Goal: Task Accomplishment & Management: Use online tool/utility

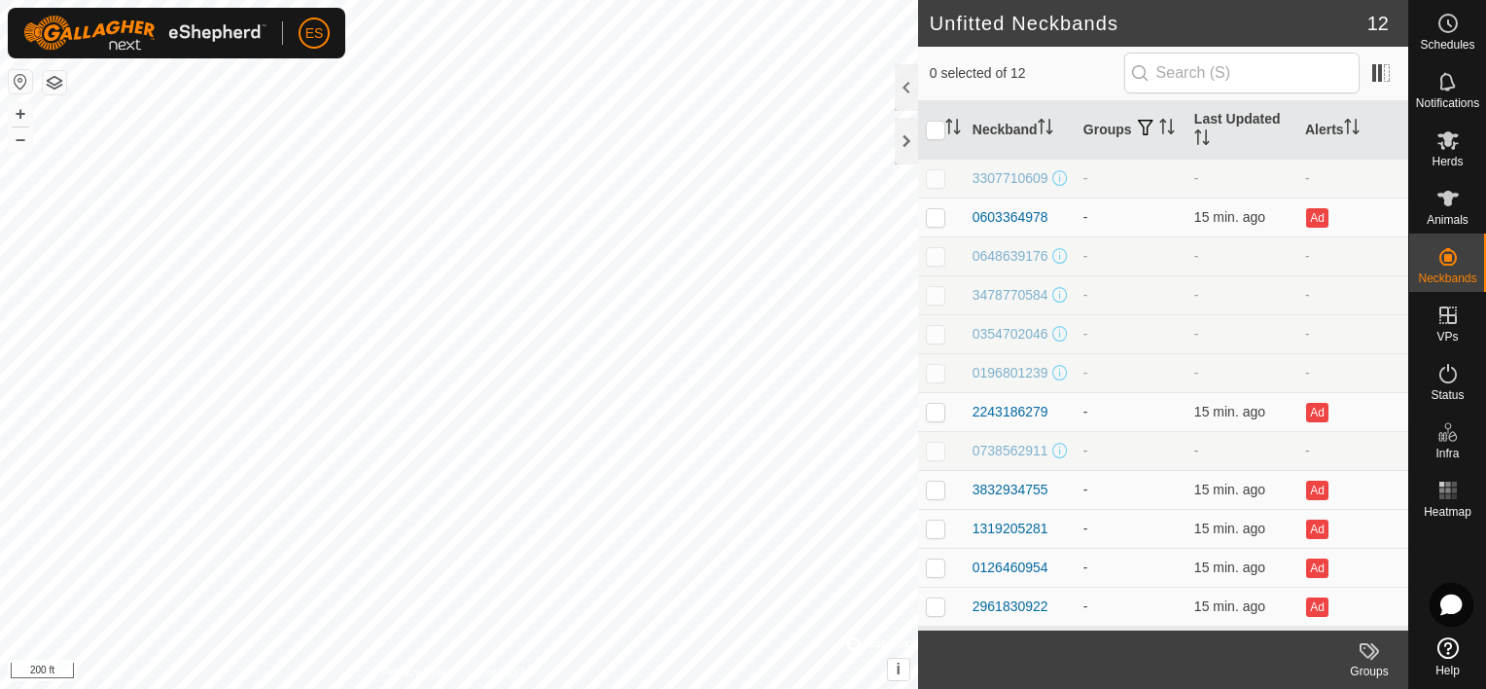
scroll to position [12, 0]
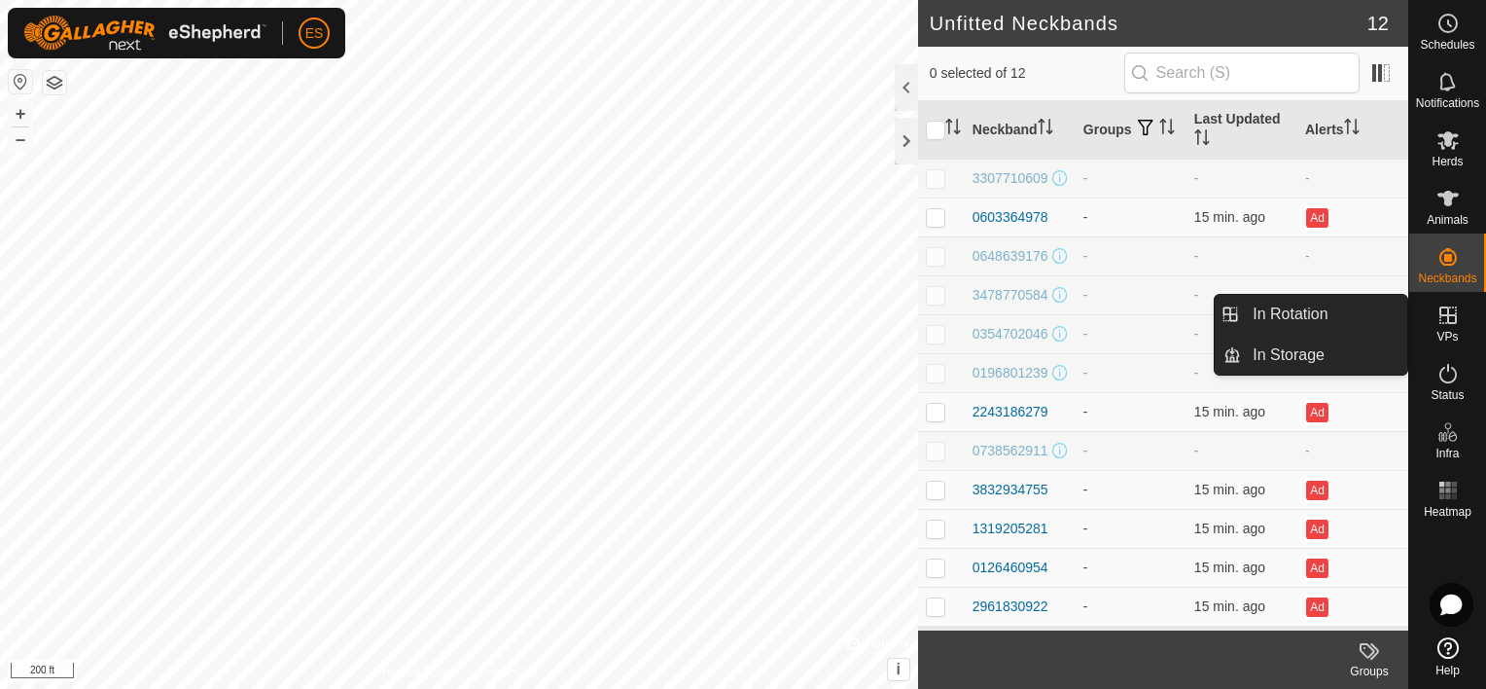
click at [1451, 318] on icon at bounding box center [1447, 314] width 23 height 23
click at [1346, 322] on link "In Rotation" at bounding box center [1324, 314] width 166 height 39
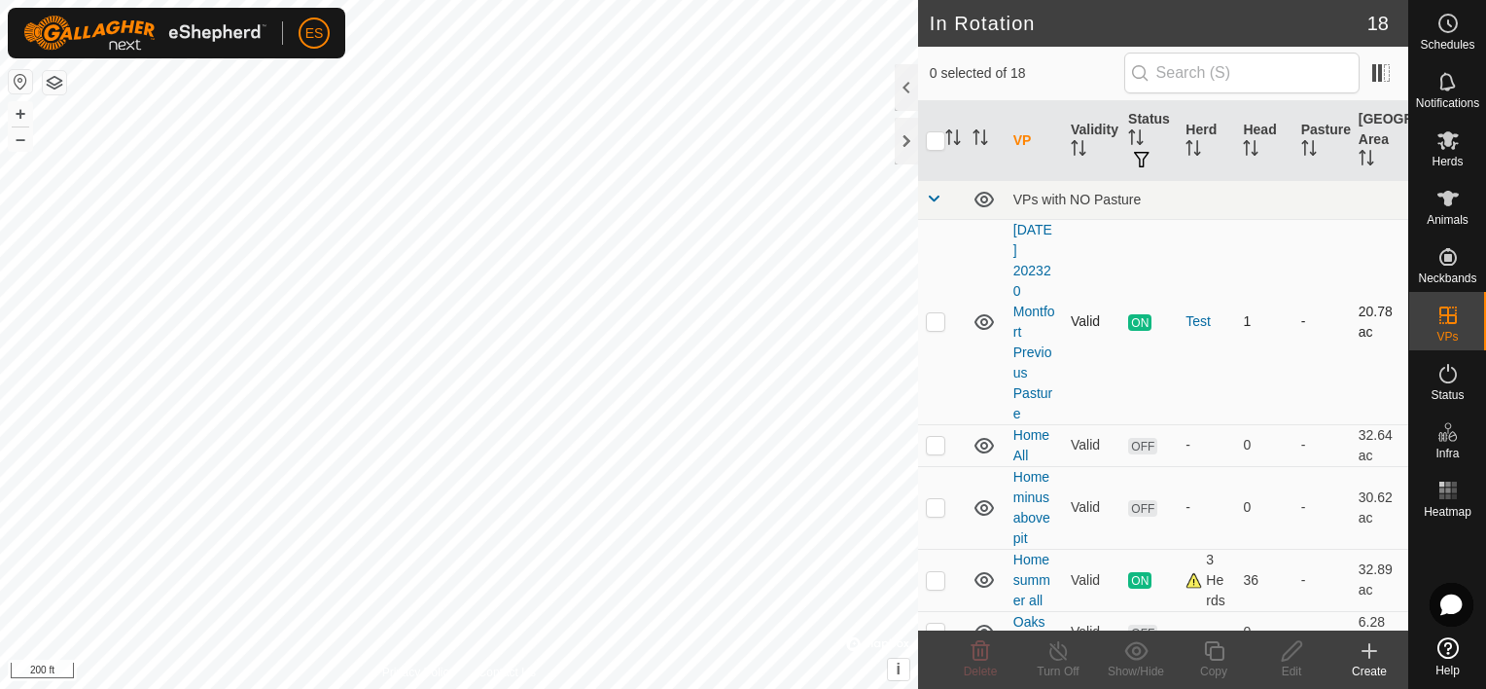
click at [989, 323] on icon at bounding box center [984, 321] width 23 height 23
click at [989, 447] on icon at bounding box center [984, 446] width 19 height 16
click at [986, 510] on icon at bounding box center [984, 507] width 23 height 23
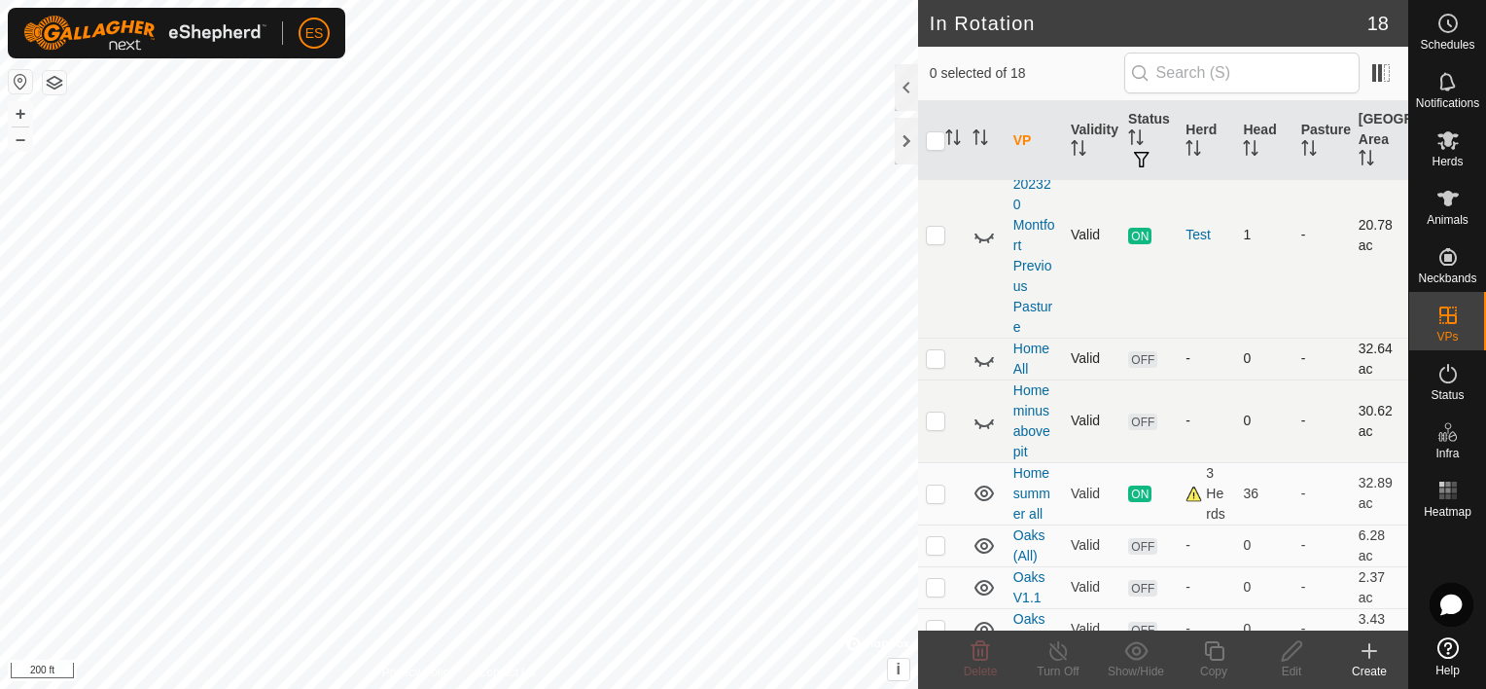
scroll to position [97, 0]
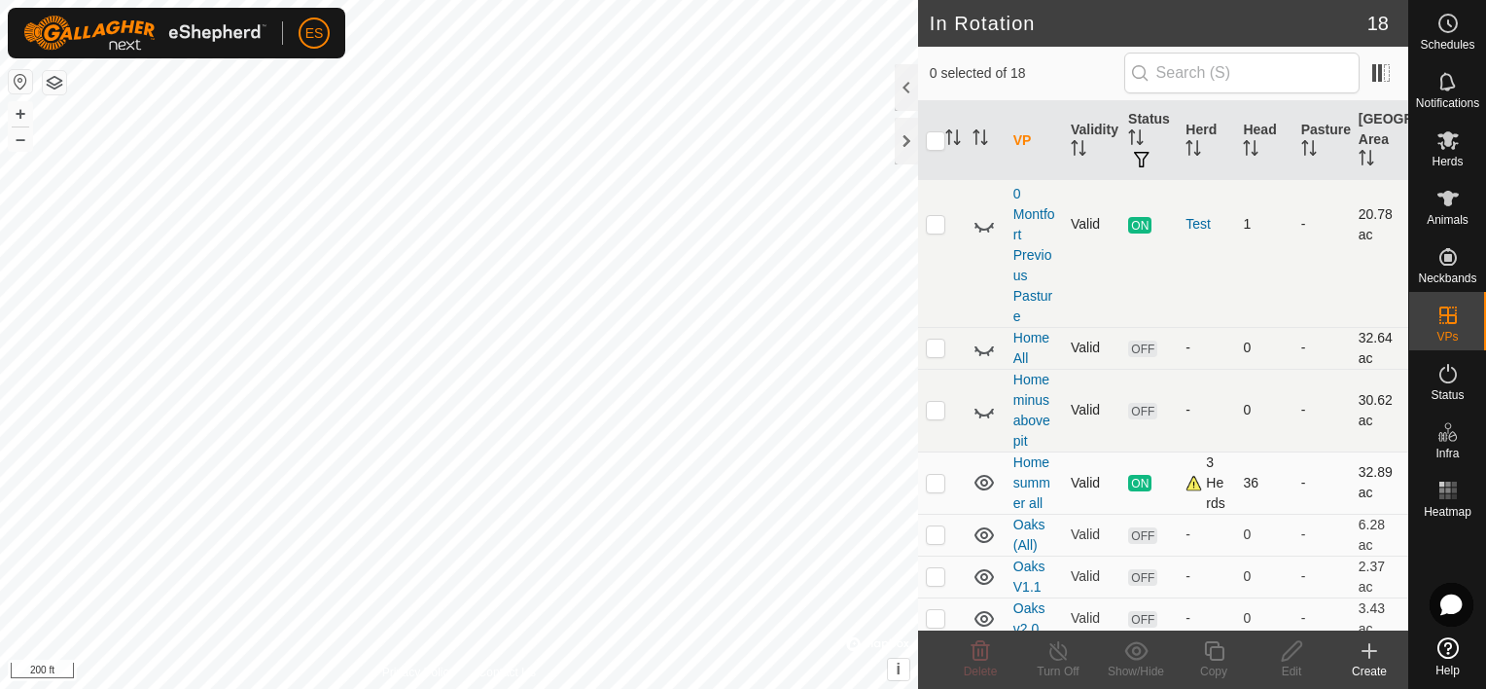
click at [980, 486] on icon at bounding box center [984, 483] width 19 height 16
click at [984, 531] on icon at bounding box center [984, 534] width 23 height 23
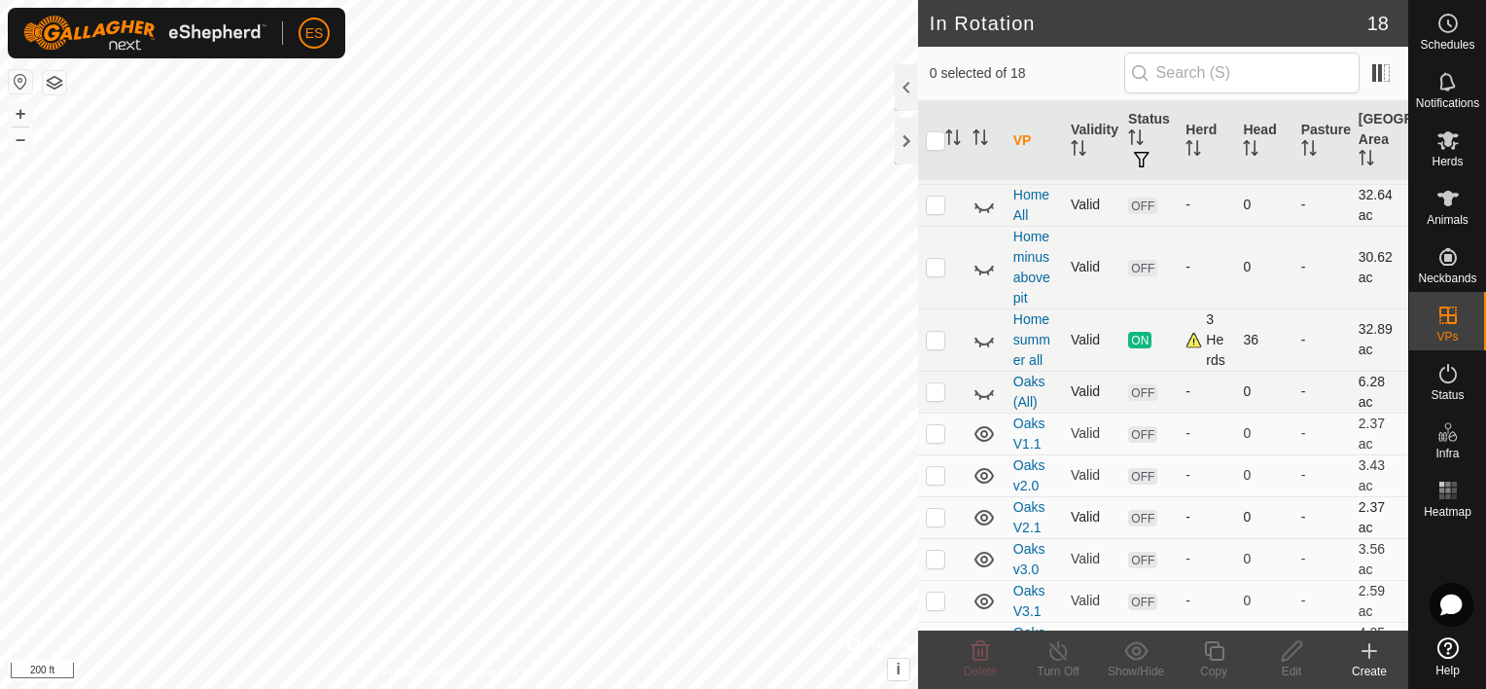
scroll to position [243, 0]
click at [982, 432] on icon at bounding box center [984, 430] width 23 height 23
click at [981, 478] on icon at bounding box center [984, 472] width 23 height 23
click at [989, 517] on icon at bounding box center [984, 514] width 23 height 23
click at [984, 557] on icon at bounding box center [984, 556] width 23 height 23
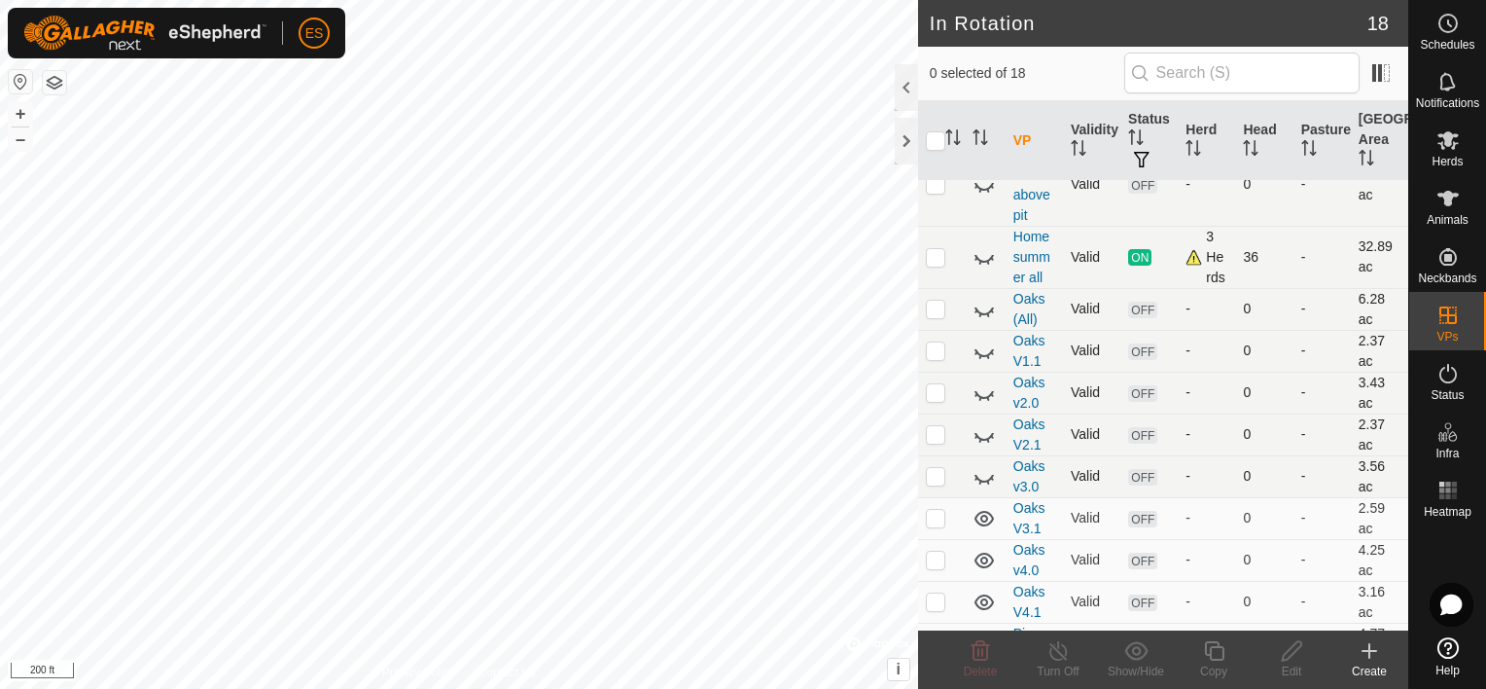
scroll to position [340, 0]
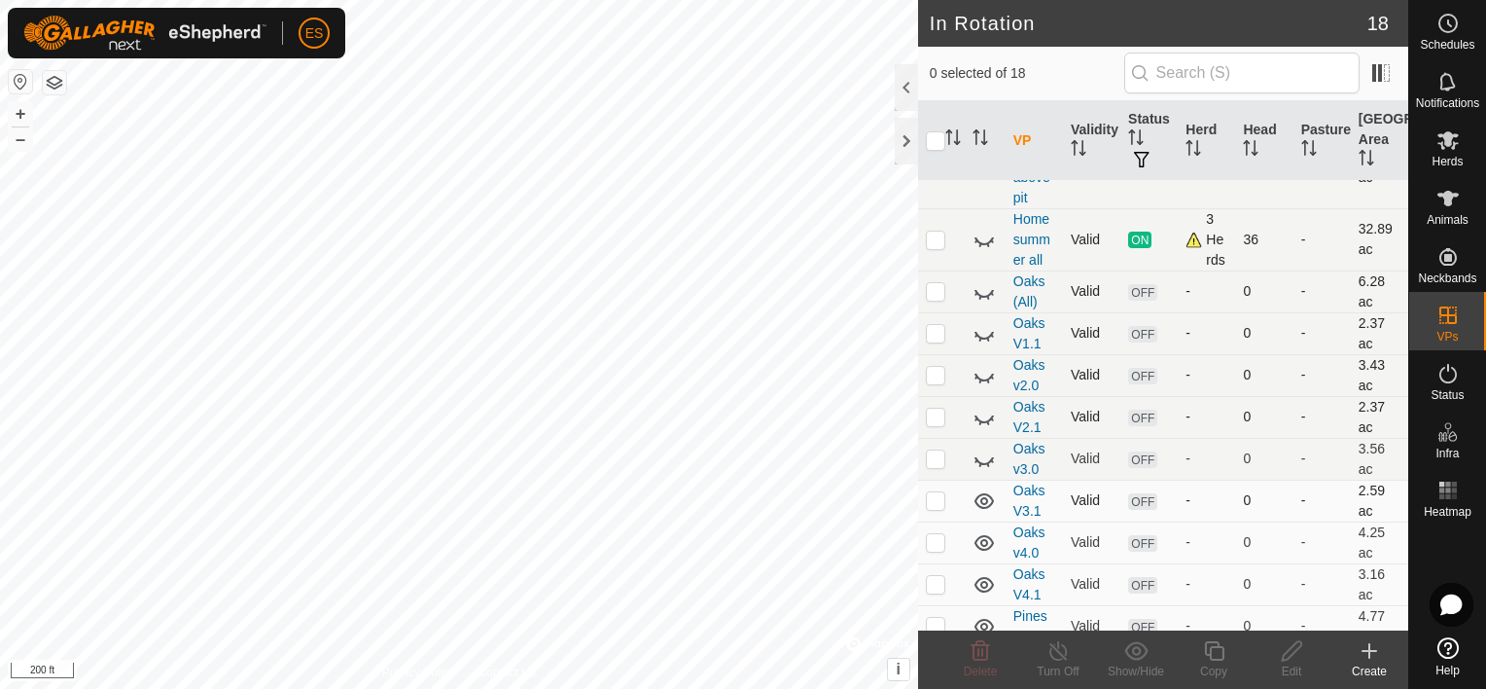
drag, startPoint x: 986, startPoint y: 495, endPoint x: 976, endPoint y: 517, distance: 24.4
click at [984, 497] on icon at bounding box center [984, 500] width 23 height 23
click at [984, 543] on icon at bounding box center [984, 542] width 23 height 23
click at [988, 586] on icon at bounding box center [984, 585] width 19 height 16
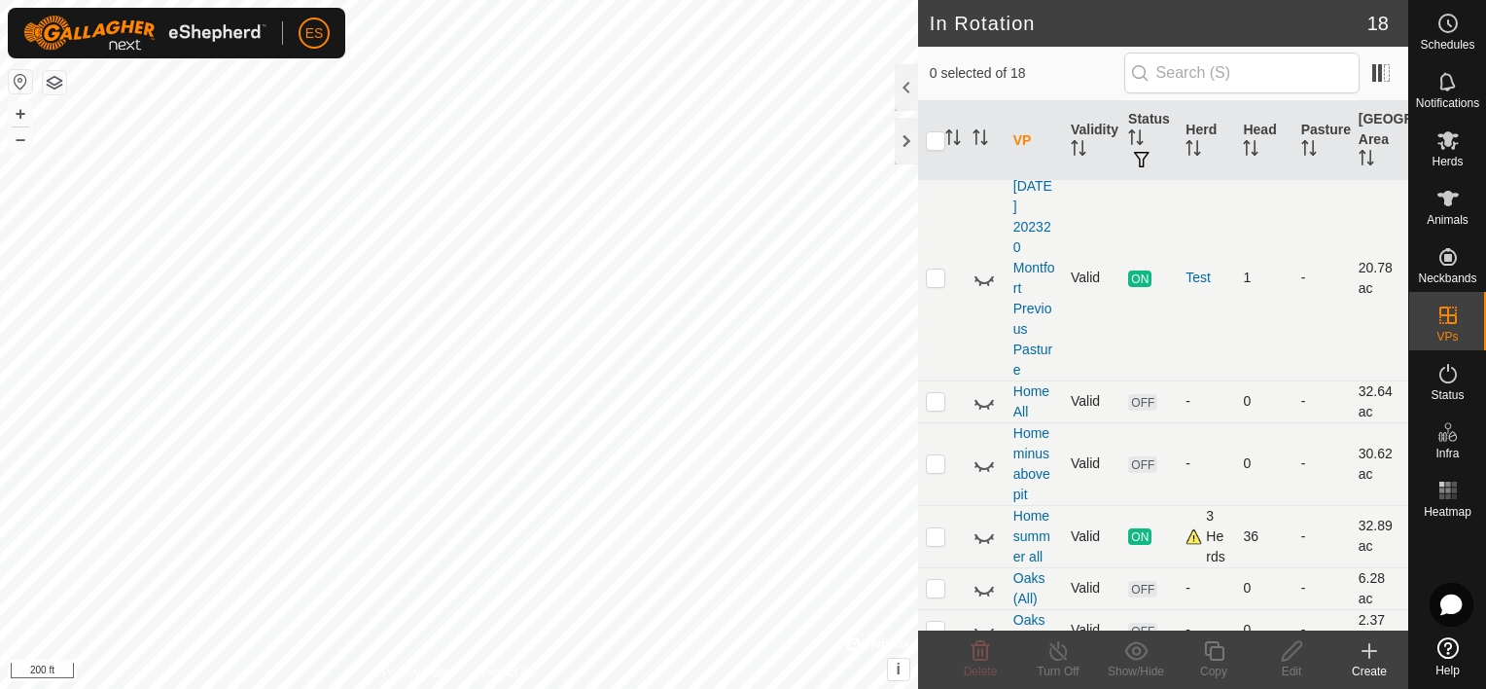
scroll to position [49, 0]
